Goal: Transaction & Acquisition: Purchase product/service

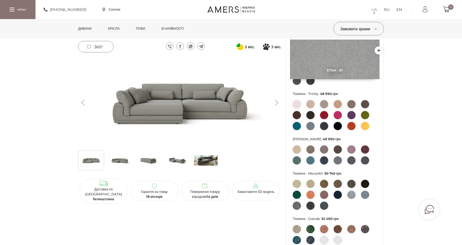
click at [122, 163] on img at bounding box center [120, 160] width 24 height 16
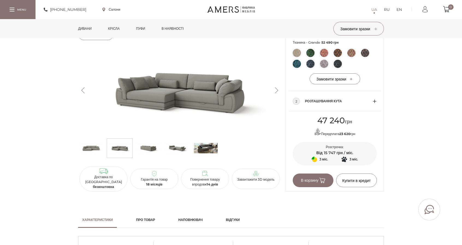
scroll to position [300, 0]
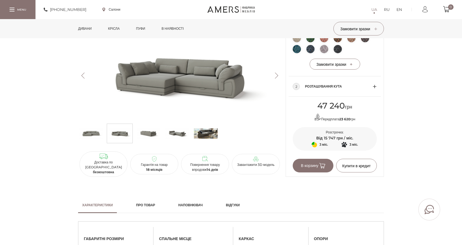
click at [337, 90] on span "Розташування кута" at bounding box center [339, 86] width 68 height 7
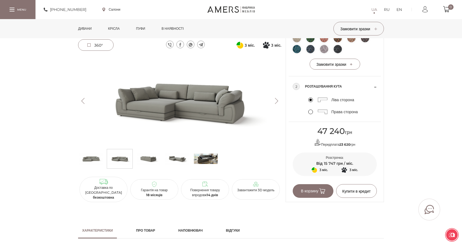
click at [311, 114] on label "Права сторона" at bounding box center [333, 112] width 50 height 5
click at [0, 0] on input "Права сторона" at bounding box center [0, 0] width 0 height 0
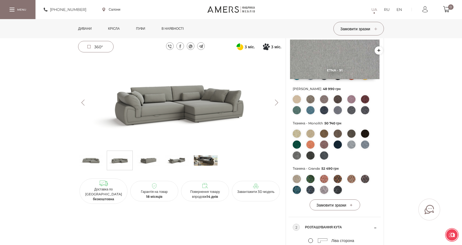
scroll to position [164, 0]
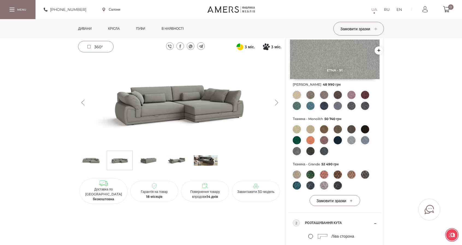
click at [364, 179] on img at bounding box center [365, 175] width 8 height 8
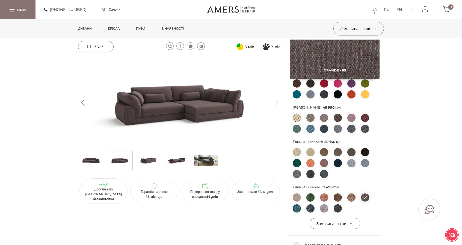
scroll to position [137, 0]
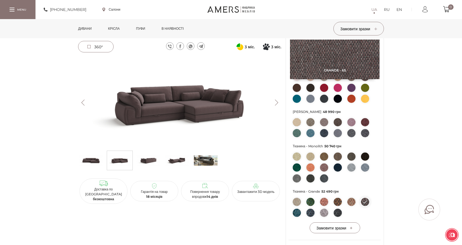
click at [366, 103] on img at bounding box center [365, 99] width 8 height 8
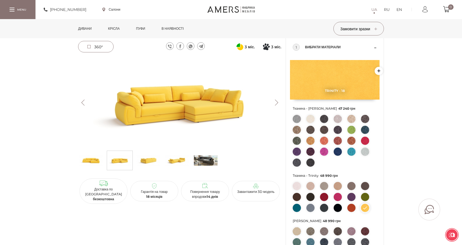
scroll to position [109, 0]
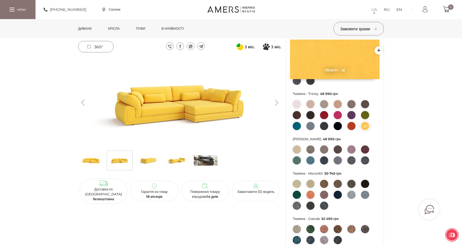
click at [364, 119] on img at bounding box center [365, 115] width 8 height 8
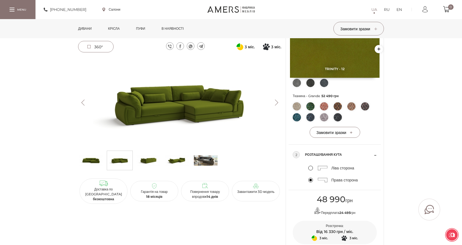
scroll to position [246, 0]
